Goal: Information Seeking & Learning: Learn about a topic

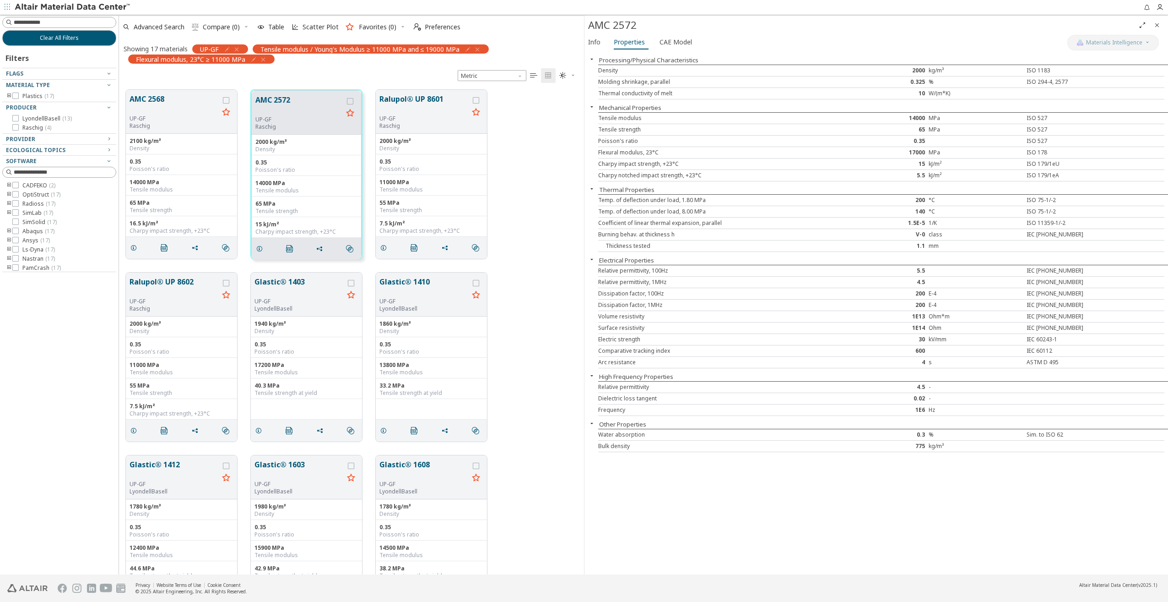
scroll to position [484, 458]
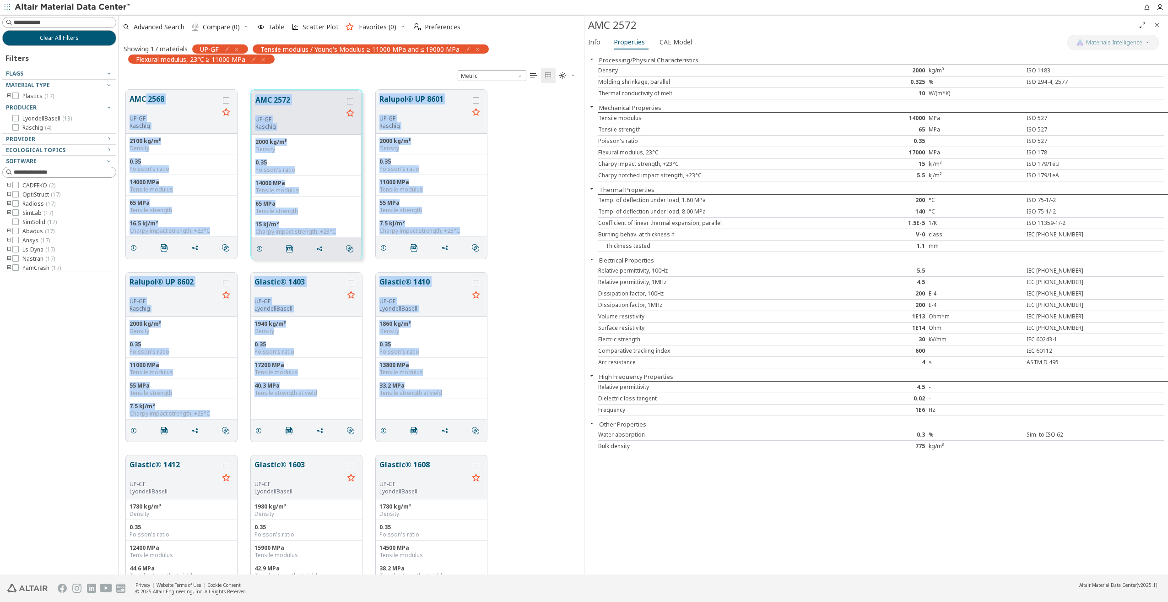
drag, startPoint x: 145, startPoint y: 83, endPoint x: 514, endPoint y: 392, distance: 481.7
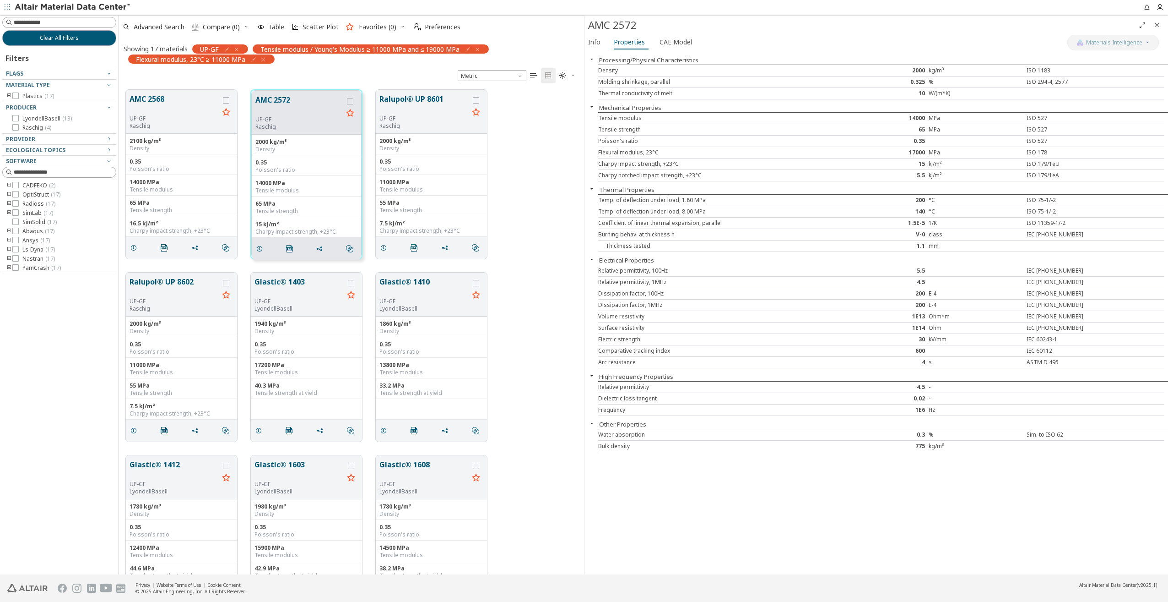
drag, startPoint x: 514, startPoint y: 392, endPoint x: 542, endPoint y: 422, distance: 40.5
click at [542, 422] on div "Ralupol® UP 8602 UP-[PERSON_NAME] 2000 kg/m³ Density 0.35 Poisson's ratio 11000…" at bounding box center [351, 357] width 465 height 183
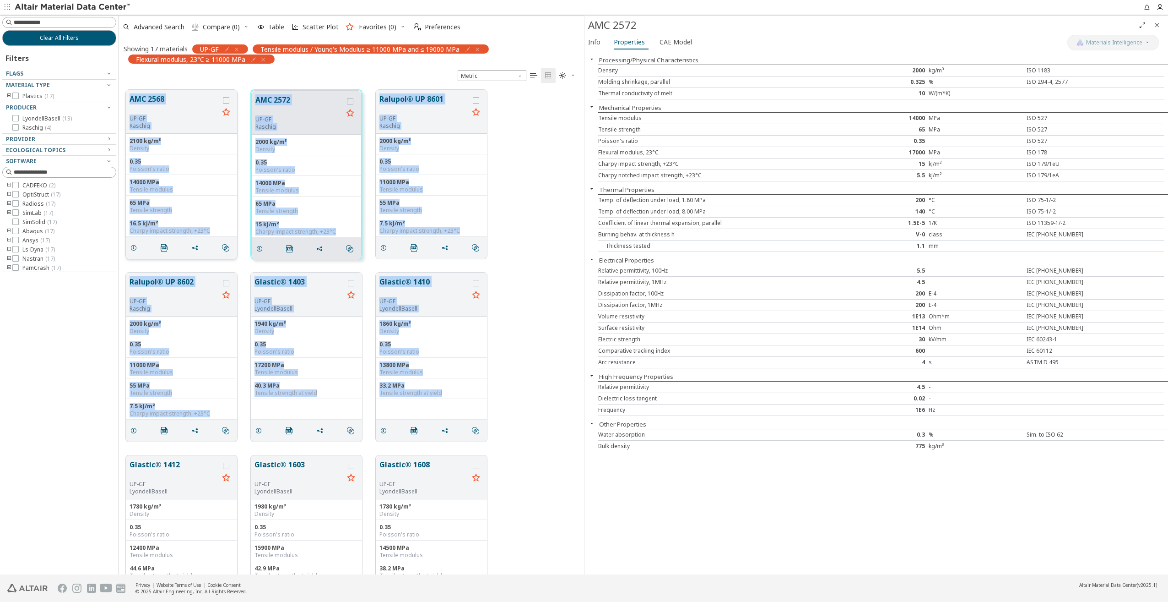
drag, startPoint x: 530, startPoint y: 437, endPoint x: 129, endPoint y: 89, distance: 530.7
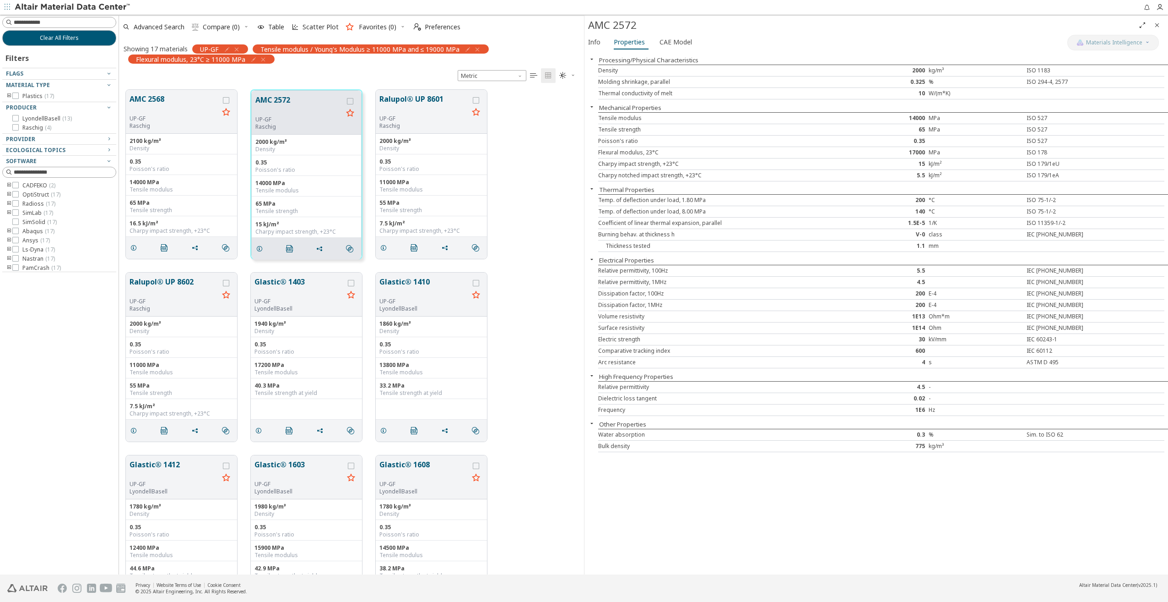
drag, startPoint x: 129, startPoint y: 89, endPoint x: 127, endPoint y: 74, distance: 15.7
click at [127, 74] on div "Showing 17 materials UP-GF Tensile modulus / Young's Modulus ≥ 11000 MPa and ≤ …" at bounding box center [351, 61] width 465 height 44
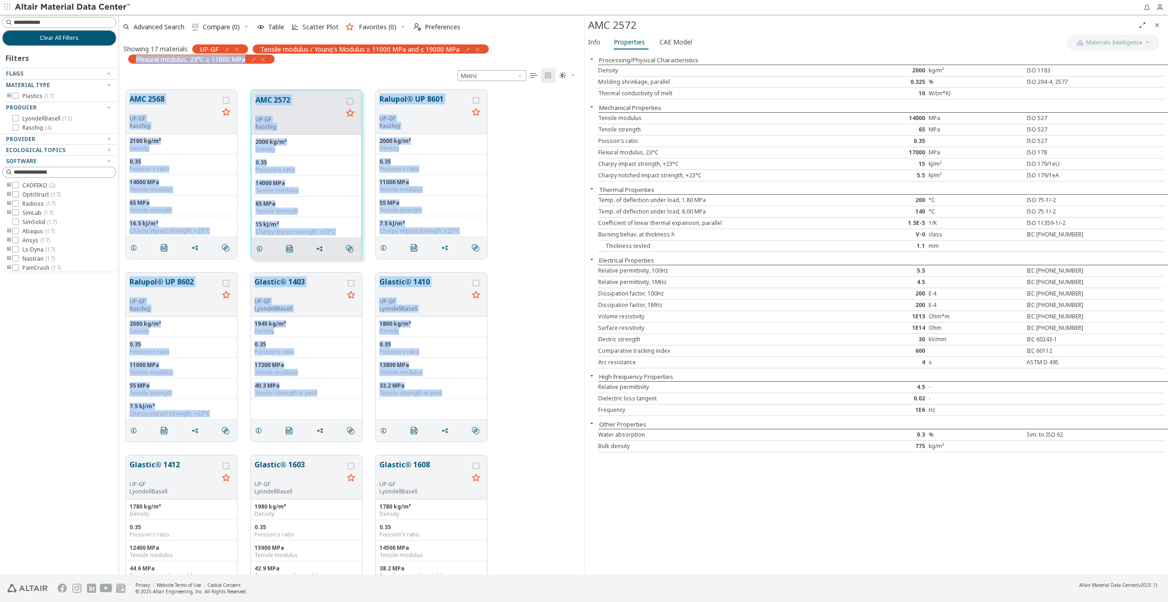
drag, startPoint x: 125, startPoint y: 81, endPoint x: 509, endPoint y: 409, distance: 505.6
click at [509, 409] on div "Advanced Search  Compare (0) Table Scatter Plot Favorites (0)  Preferences Sh…" at bounding box center [351, 294] width 465 height 559
drag, startPoint x: 509, startPoint y: 409, endPoint x: 514, endPoint y: 403, distance: 7.5
click at [510, 407] on div "Ralupol® UP 8602 UP-[PERSON_NAME] 2000 kg/m³ Density 0.35 Poisson's ratio 11000…" at bounding box center [351, 357] width 465 height 183
